Goal: Transaction & Acquisition: Purchase product/service

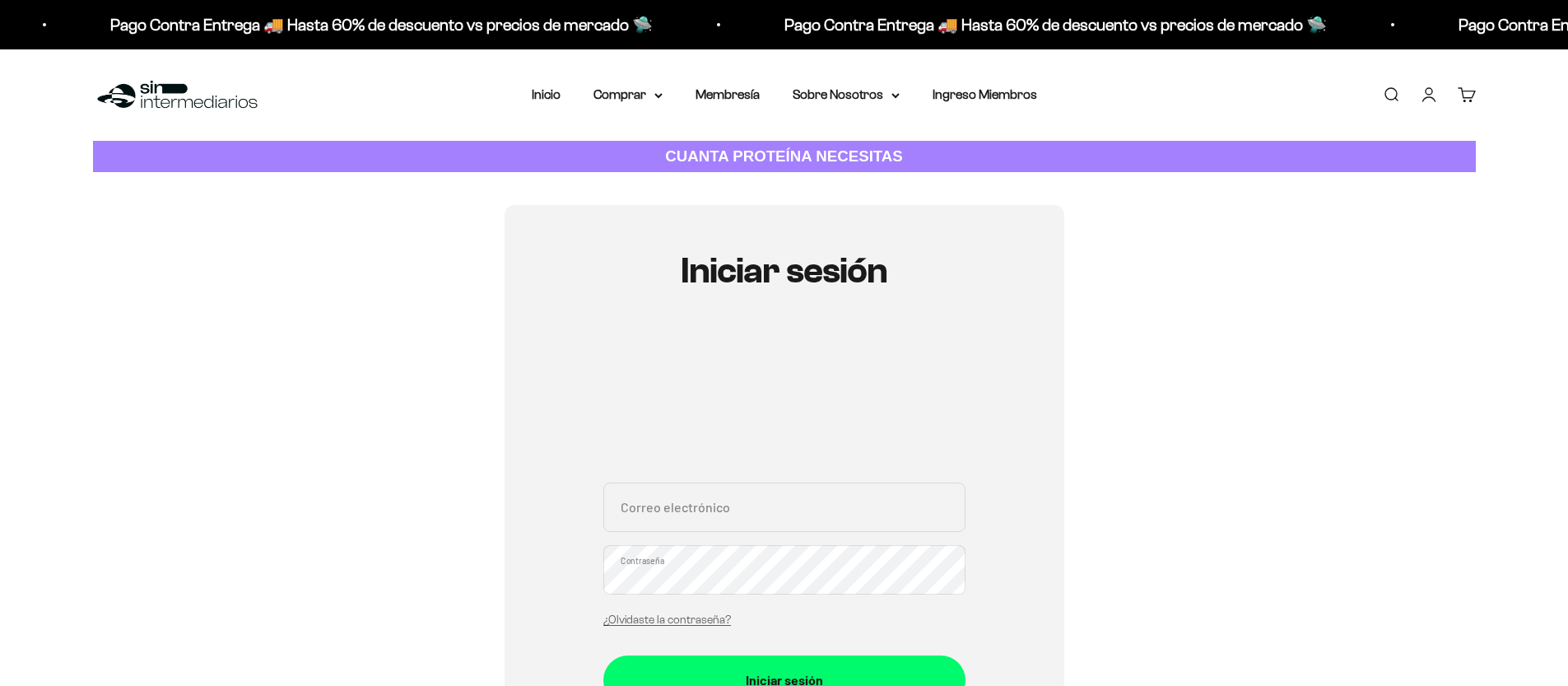
click at [675, 496] on input "Correo electrónico" at bounding box center [784, 507] width 362 height 50
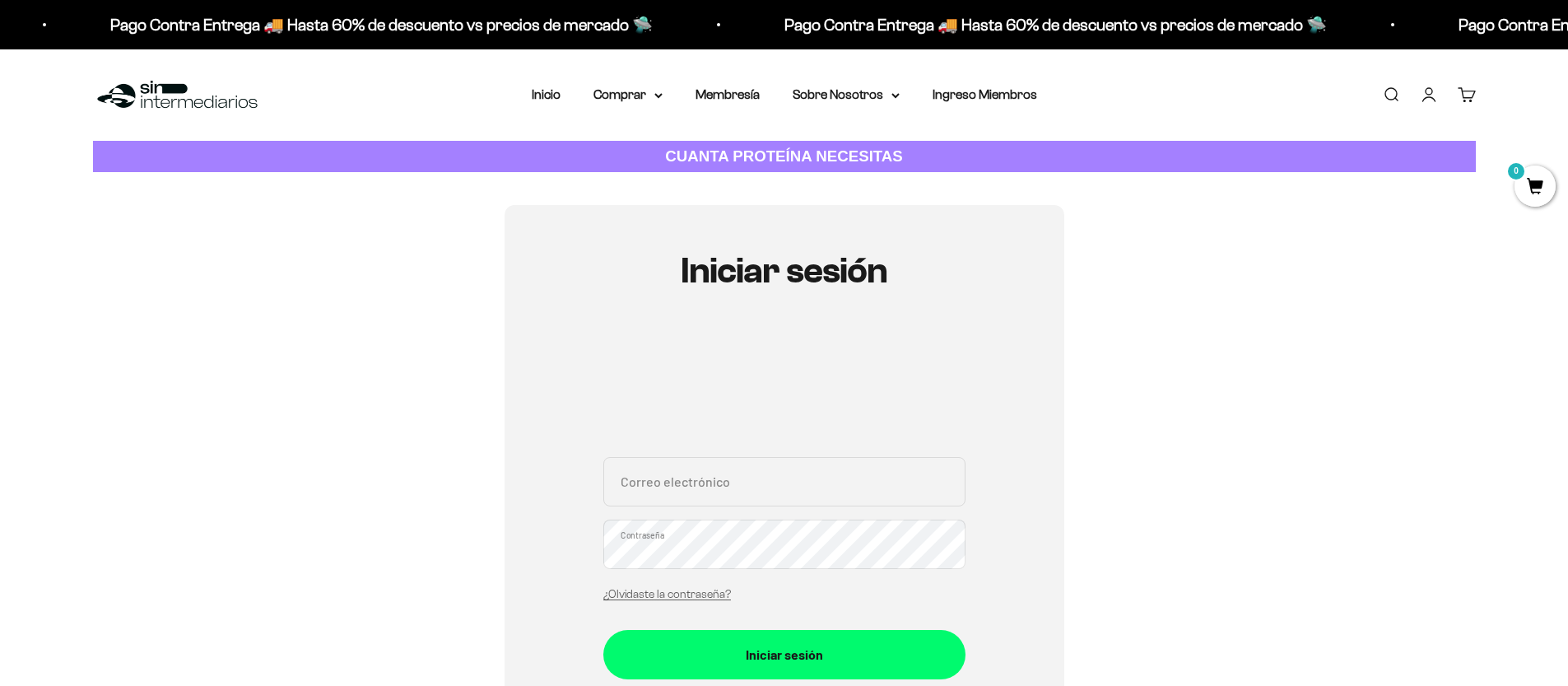
type input "juandiegopalacio87@gmail.com"
click at [603, 630] on button "Iniciar sesión" at bounding box center [784, 655] width 362 height 50
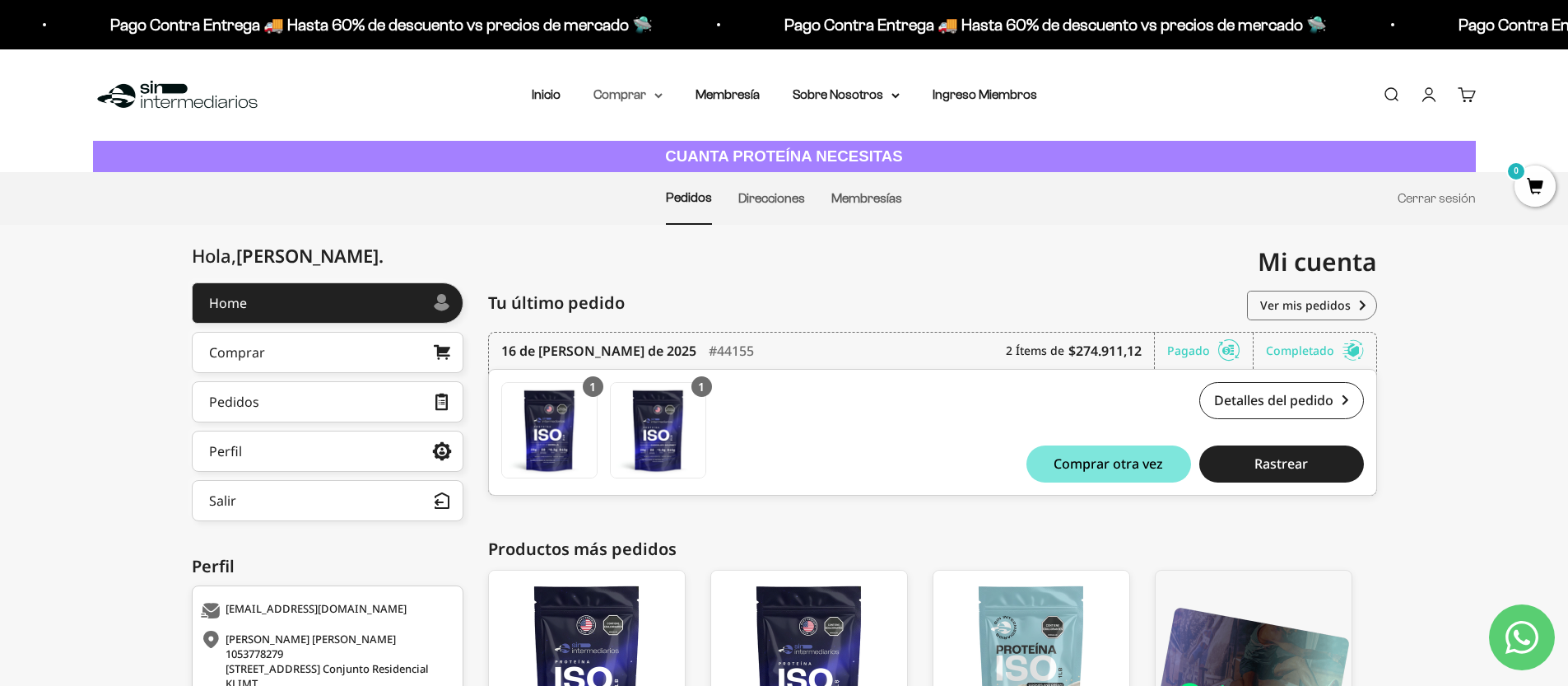
click at [630, 98] on summary "Comprar" at bounding box center [628, 94] width 70 height 21
click at [634, 143] on span "Proteínas" at bounding box center [631, 147] width 55 height 14
click at [678, 180] on span "Otros Suplementos" at bounding box center [658, 178] width 111 height 14
click at [666, 136] on summary "Proteínas" at bounding box center [671, 147] width 136 height 21
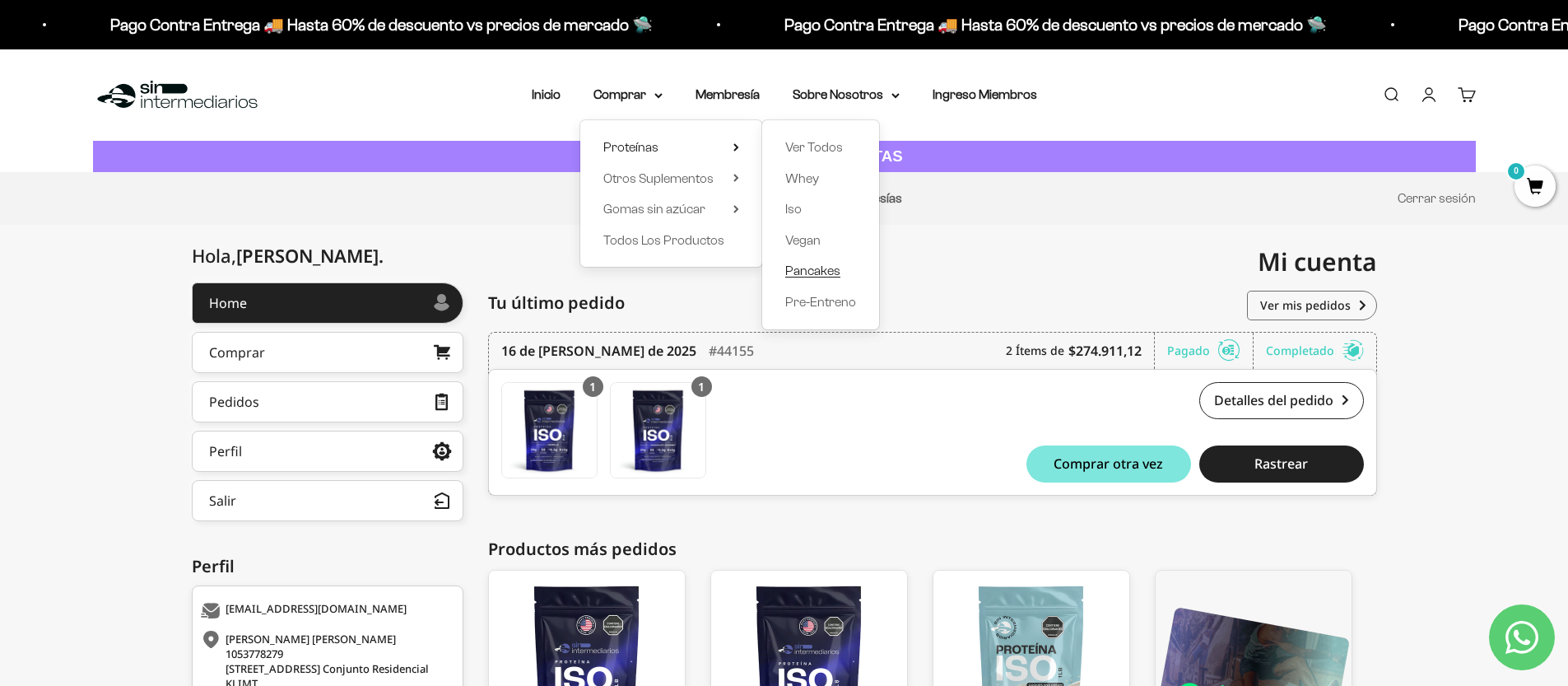
click at [806, 269] on span "Pancakes" at bounding box center [813, 270] width 55 height 14
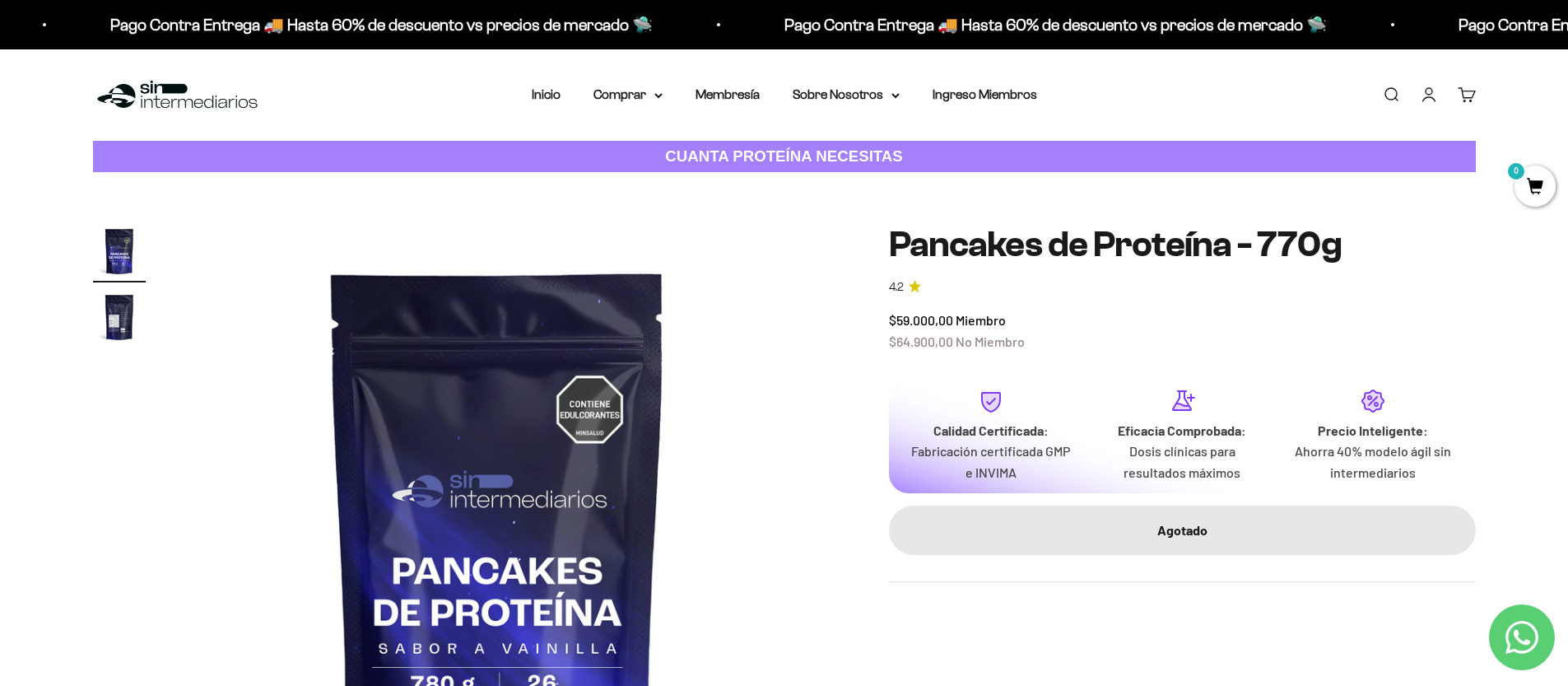
click at [1539, 189] on span "0" at bounding box center [1534, 186] width 41 height 41
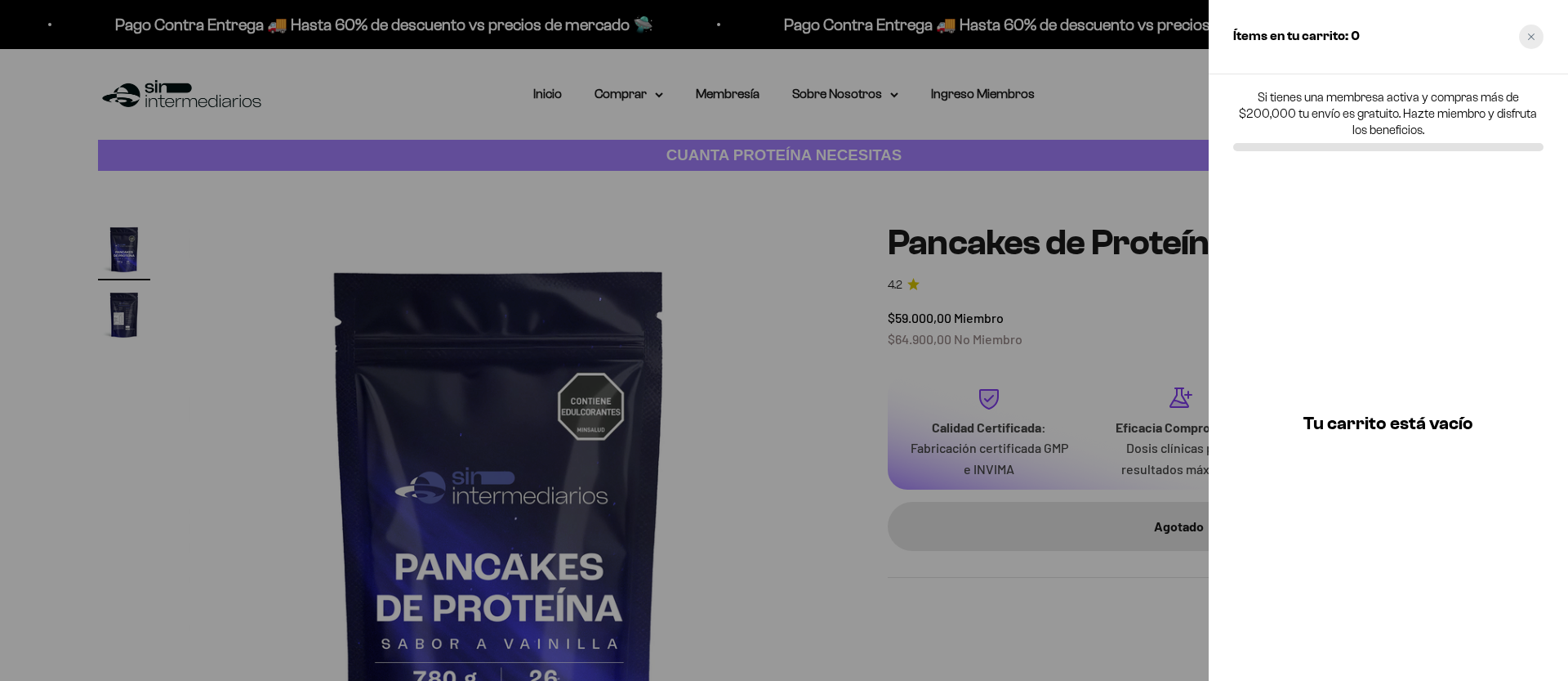
click at [1531, 34] on icon "Close cart" at bounding box center [1530, 37] width 9 height 9
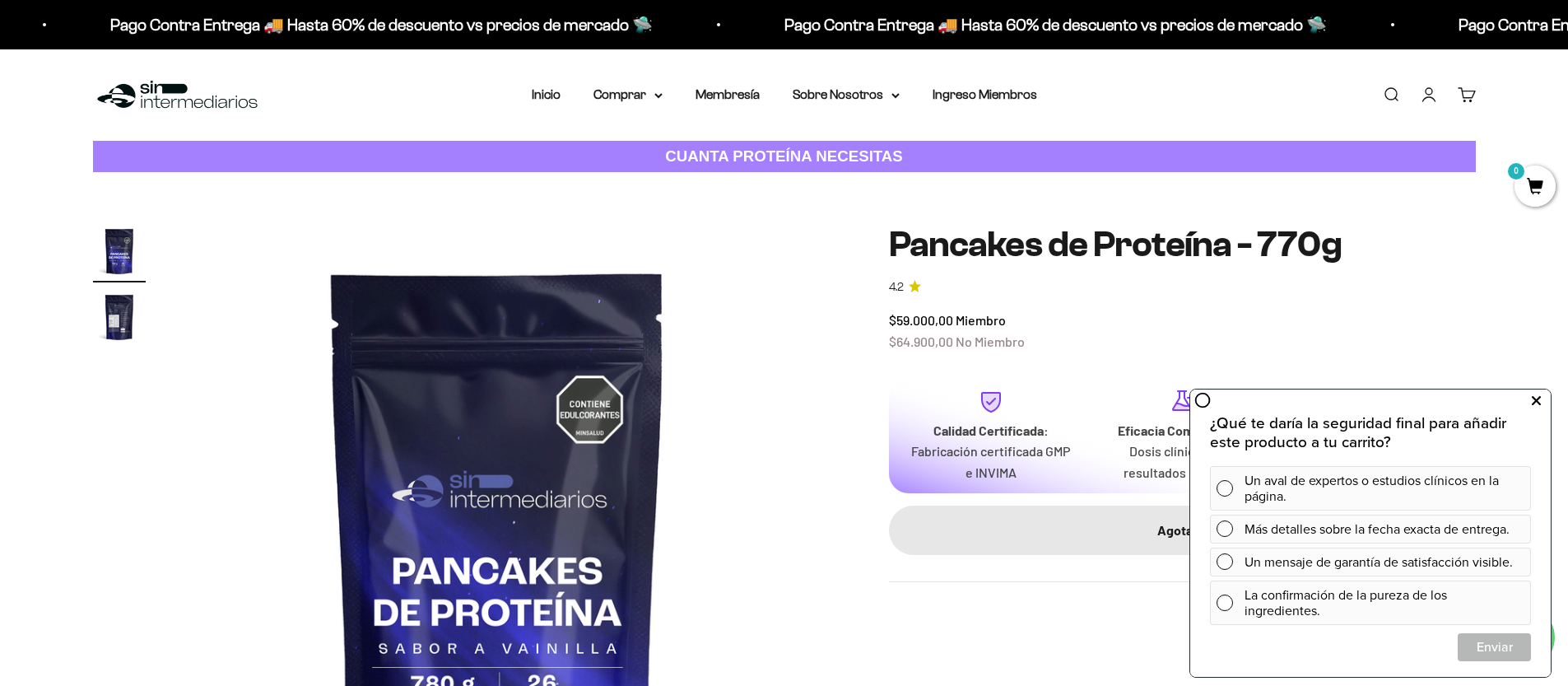
click at [1539, 400] on icon at bounding box center [1537, 400] width 10 height 21
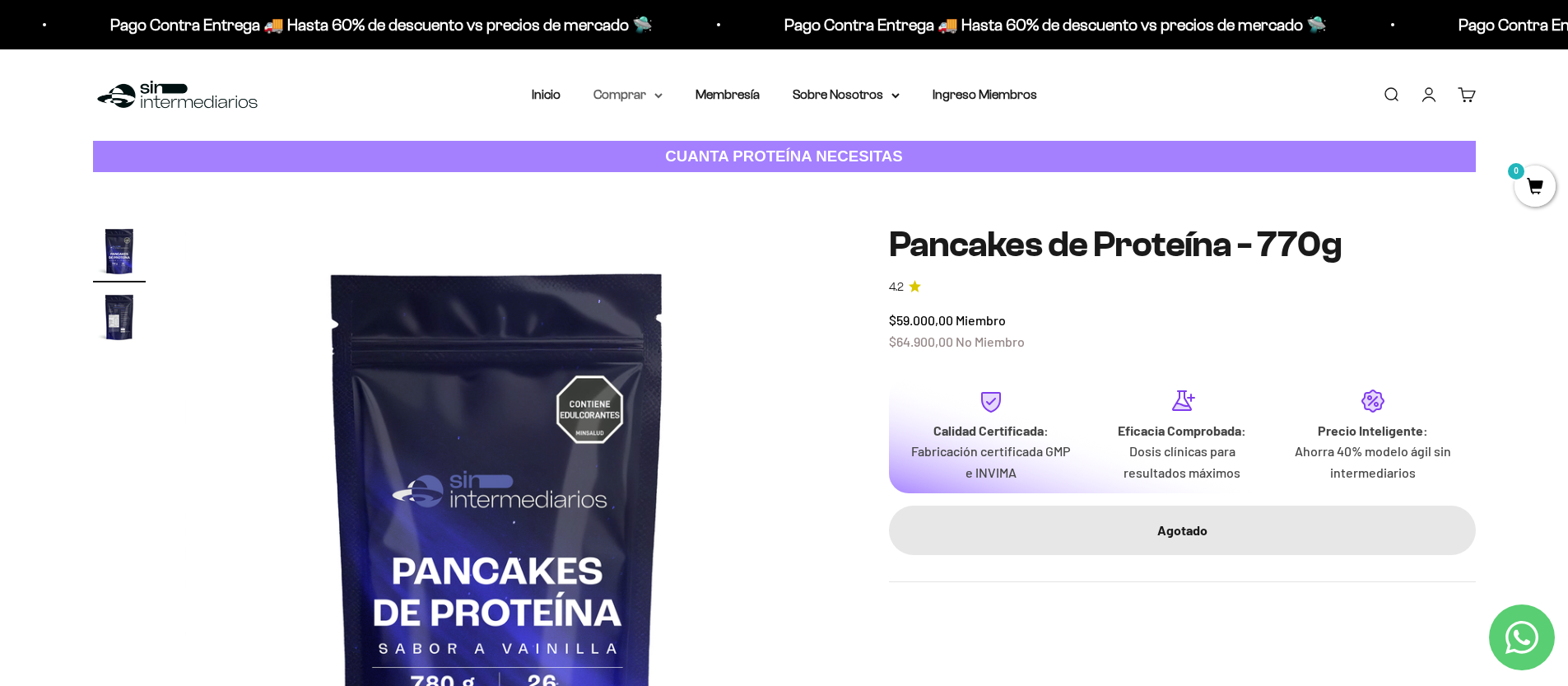
click at [607, 96] on summary "Comprar" at bounding box center [628, 94] width 70 height 21
click at [613, 154] on span "Proteínas" at bounding box center [631, 147] width 55 height 21
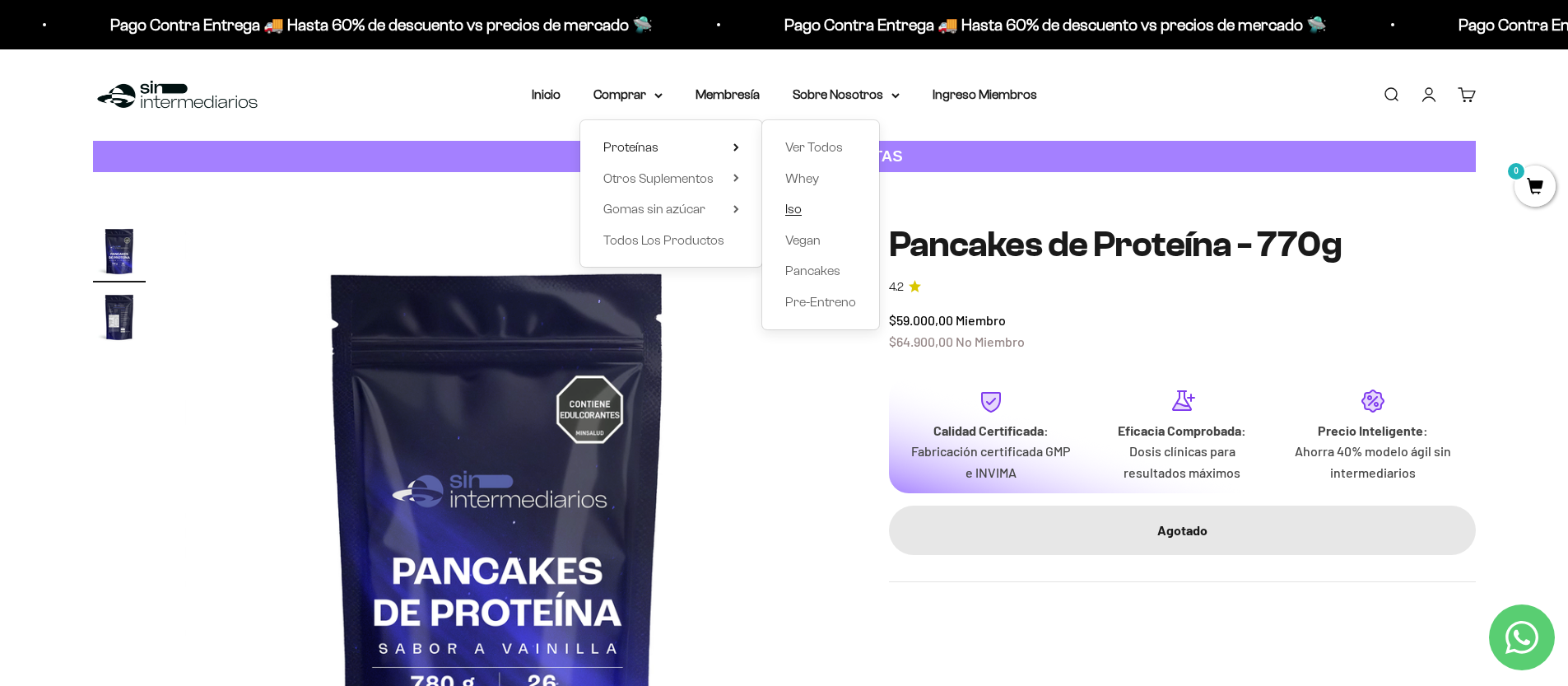
click at [807, 210] on link "Iso" at bounding box center [820, 209] width 70 height 21
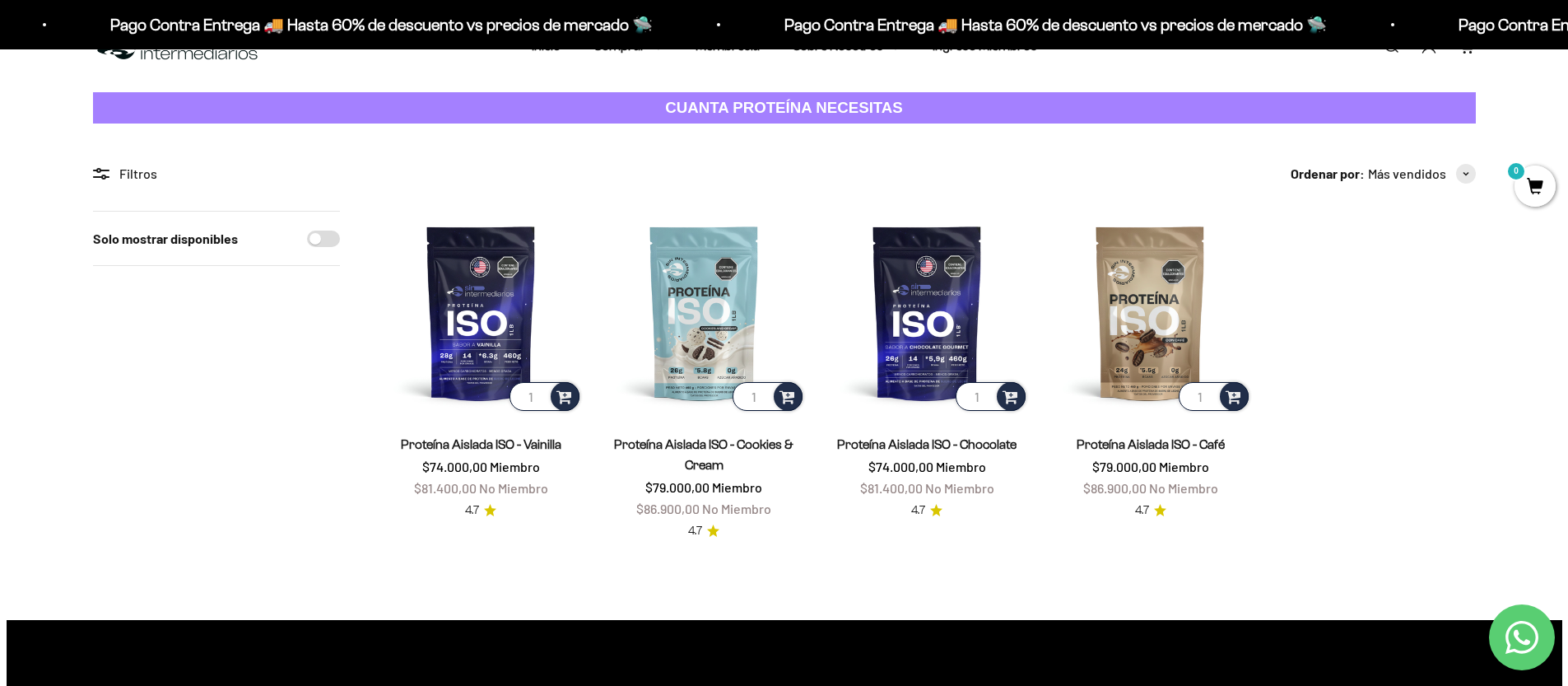
scroll to position [86, 0]
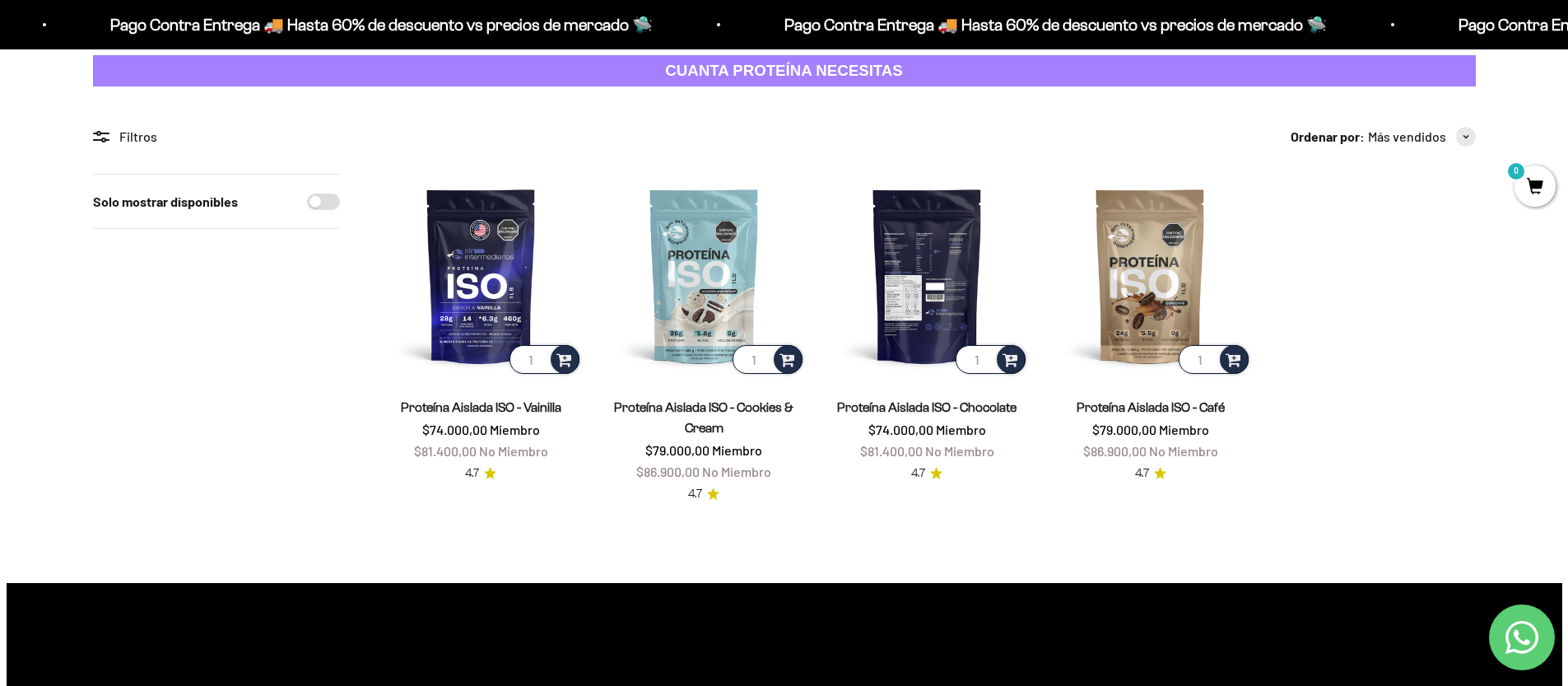
click at [934, 288] on img at bounding box center [926, 274] width 203 height 203
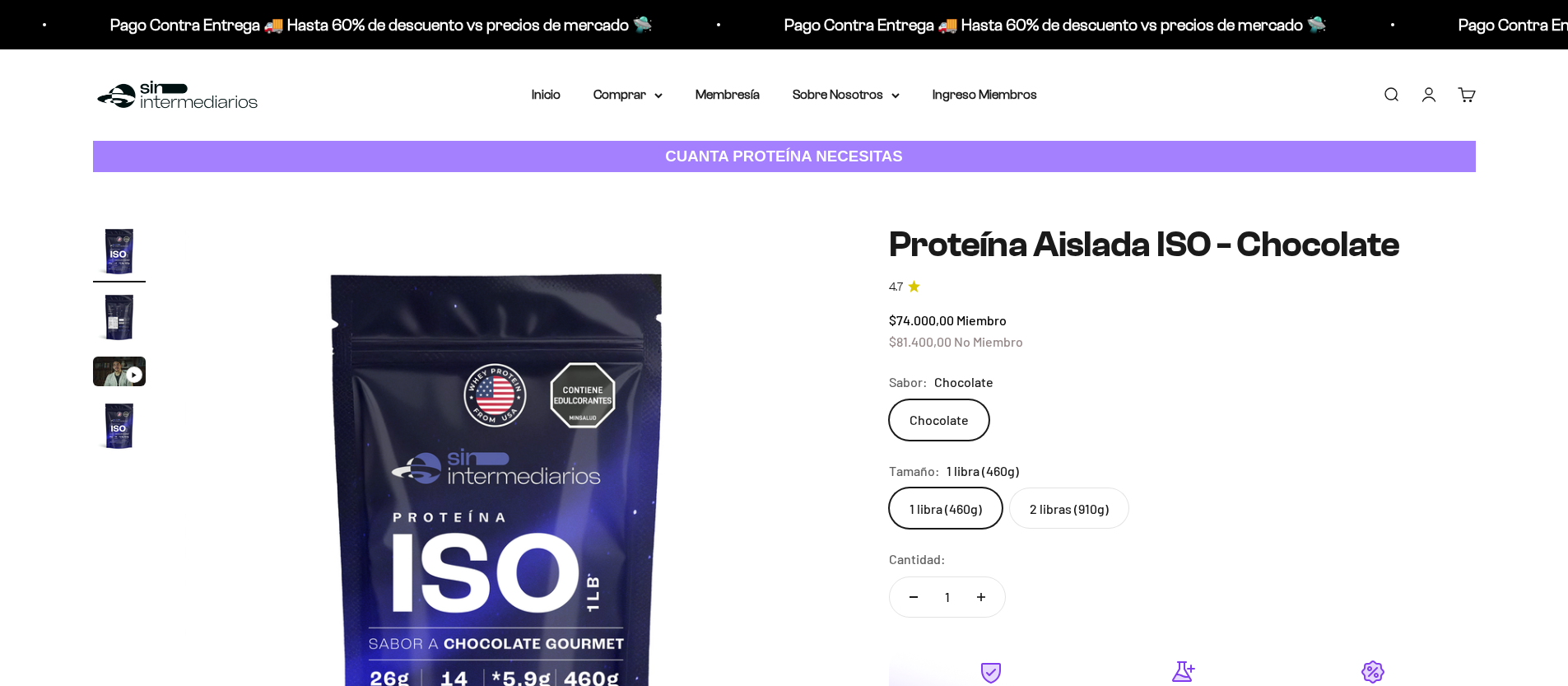
click at [1075, 510] on label "2 libras (910g)" at bounding box center [1069, 507] width 120 height 41
click at [889, 487] on input "2 libras (910g)" at bounding box center [888, 487] width 1 height 1
radio input "true"
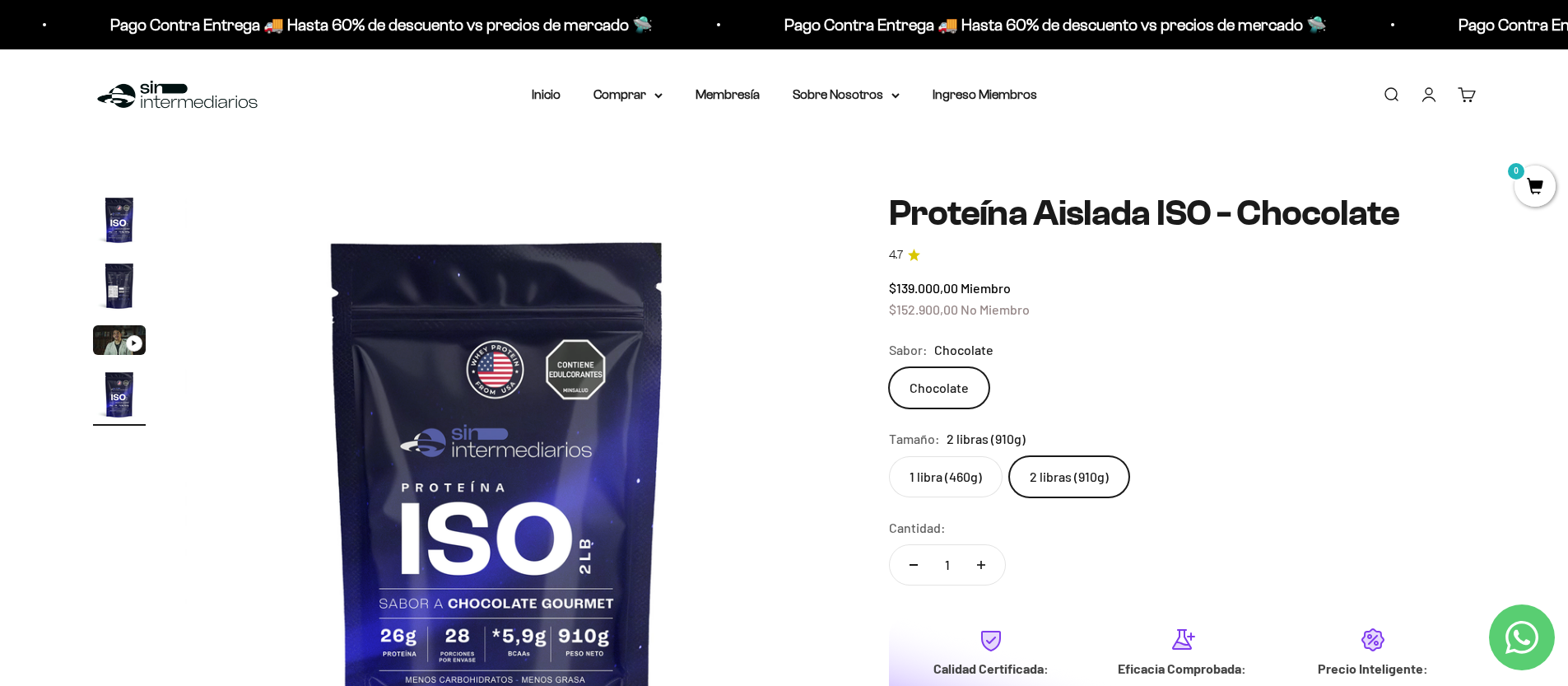
click at [985, 572] on button "Aumentar cantidad" at bounding box center [981, 564] width 48 height 39
type input "2"
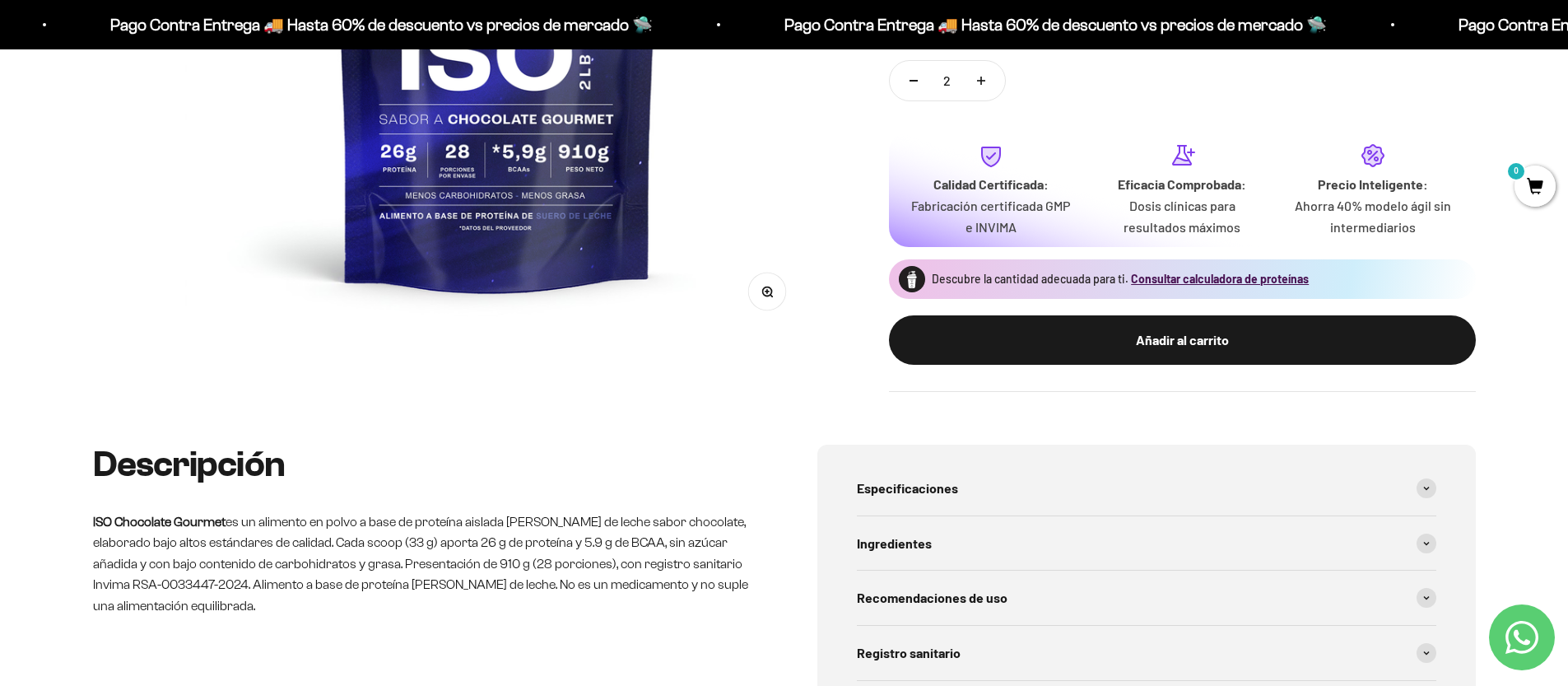
click at [1184, 350] on div "Añadir al carrito" at bounding box center [1181, 340] width 521 height 21
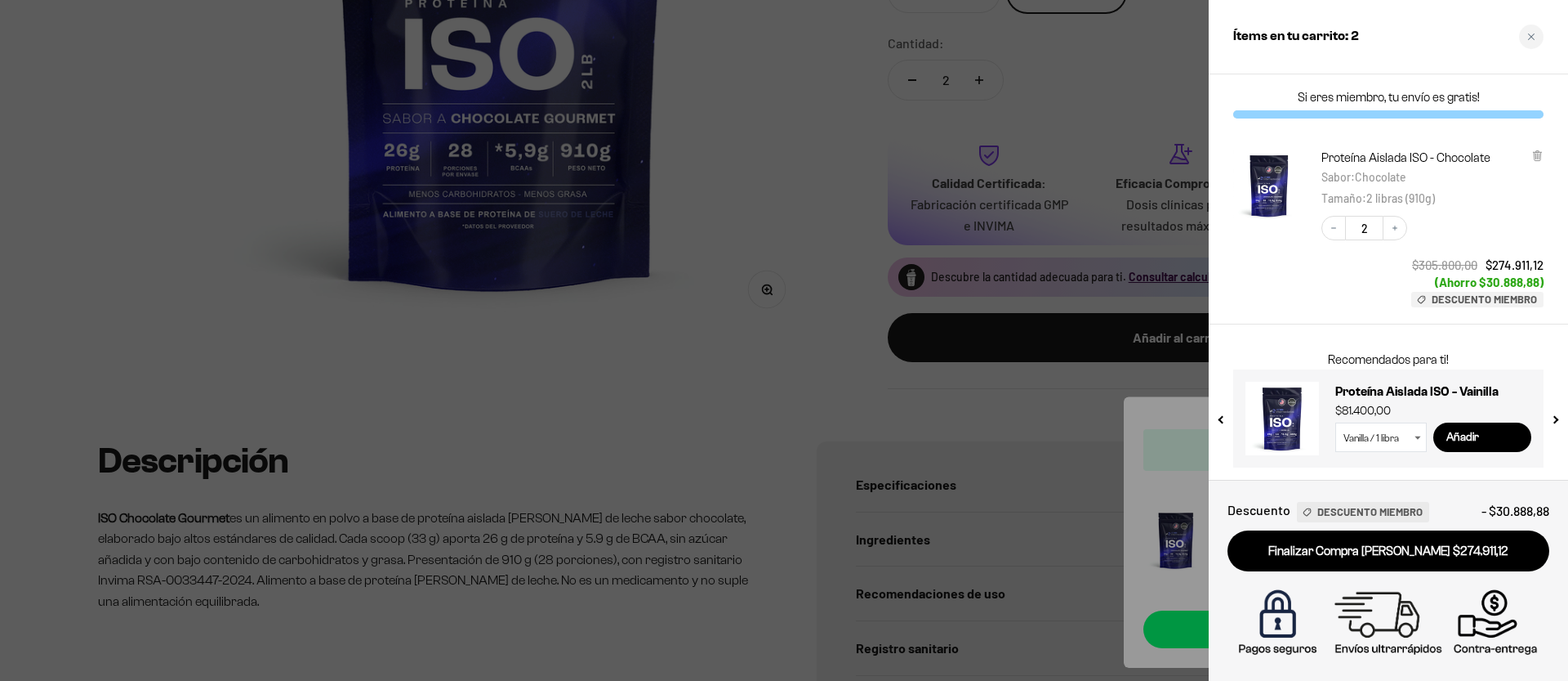
click at [822, 358] on div at bounding box center [784, 340] width 1568 height 681
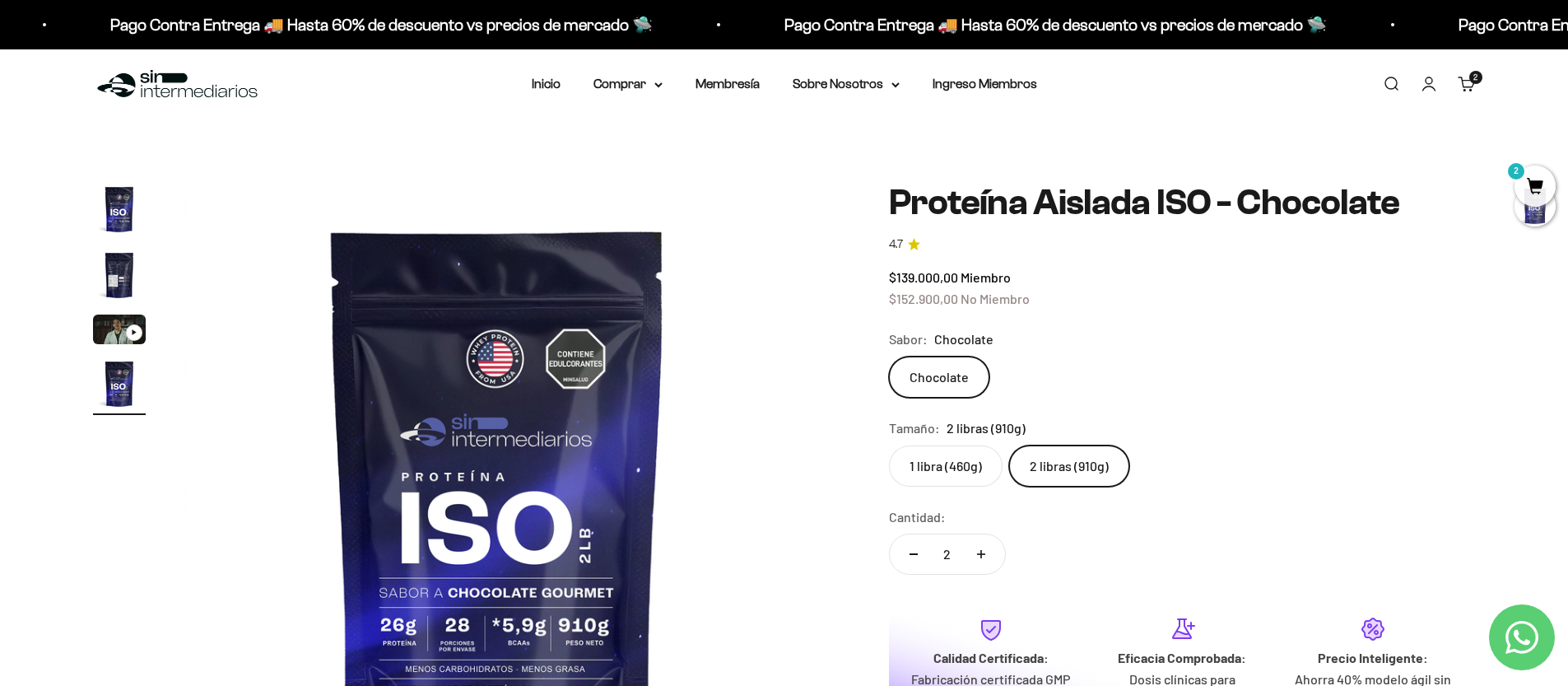
scroll to position [0, 0]
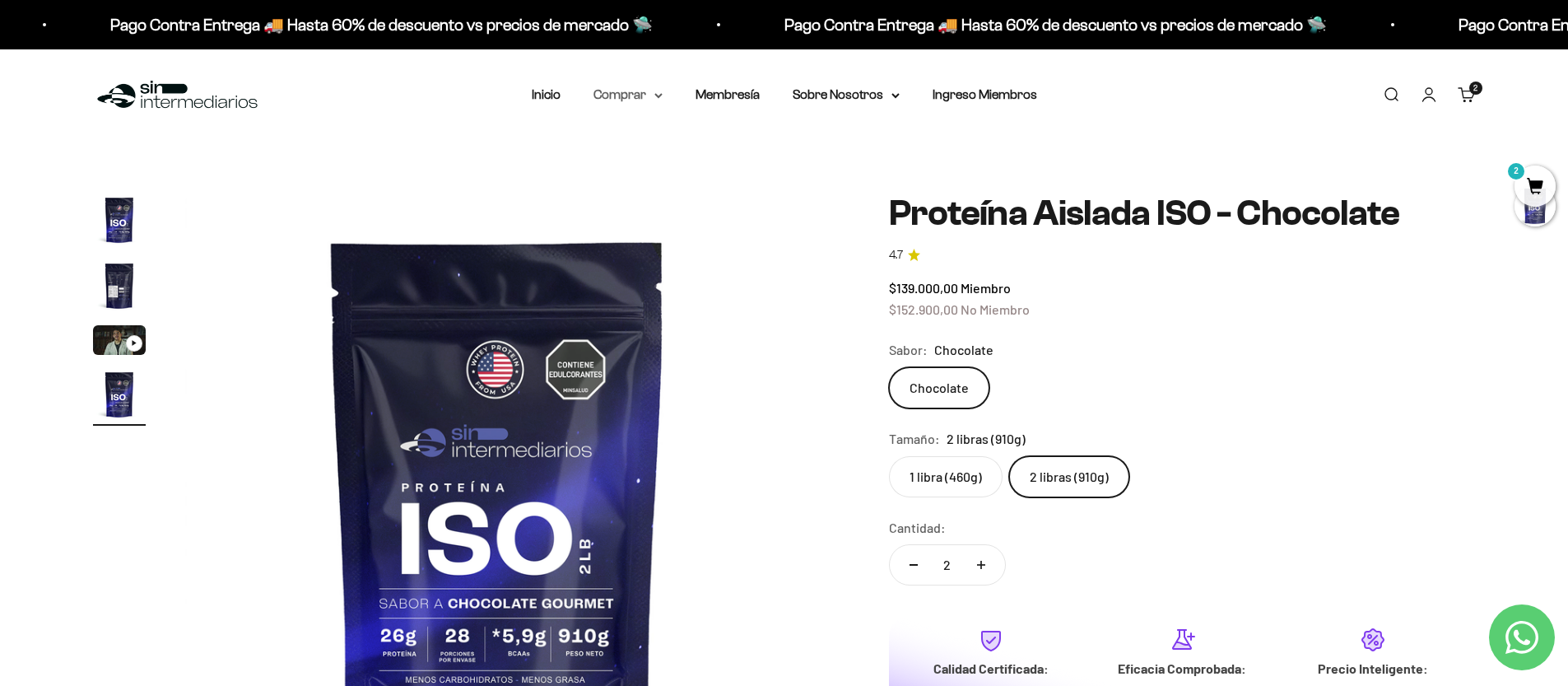
click at [659, 98] on icon at bounding box center [658, 96] width 9 height 6
click at [647, 151] on span "Proteínas" at bounding box center [631, 147] width 55 height 14
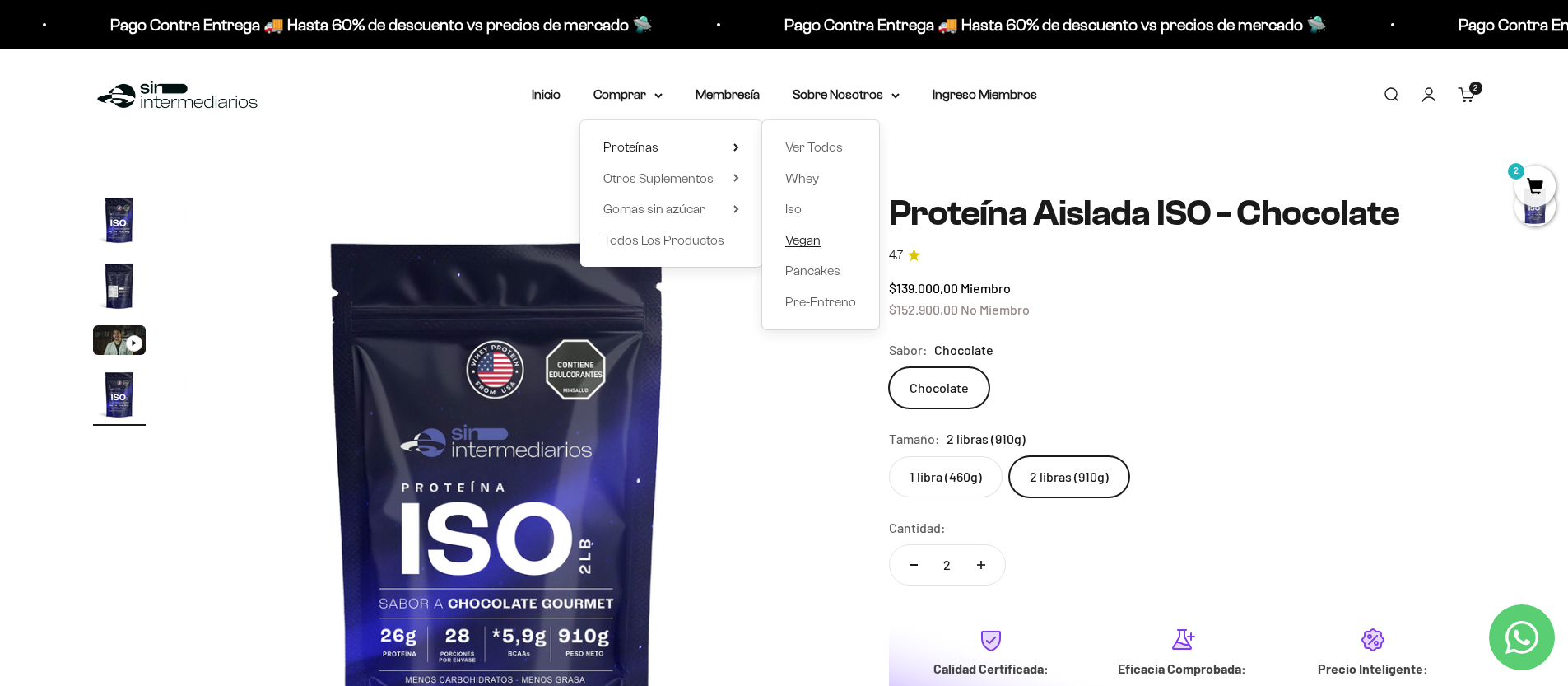
click at [805, 241] on span "Vegan" at bounding box center [802, 239] width 35 height 14
